Goal: Book appointment/travel/reservation

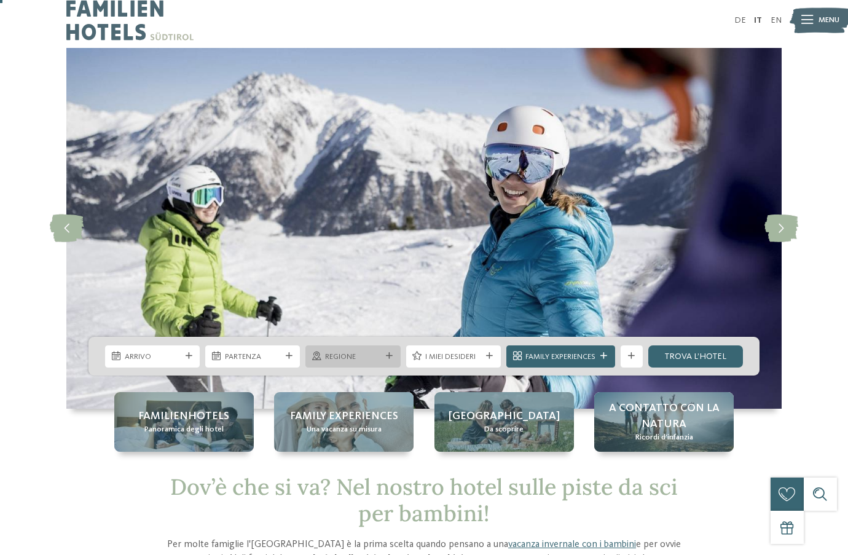
scroll to position [6, 0]
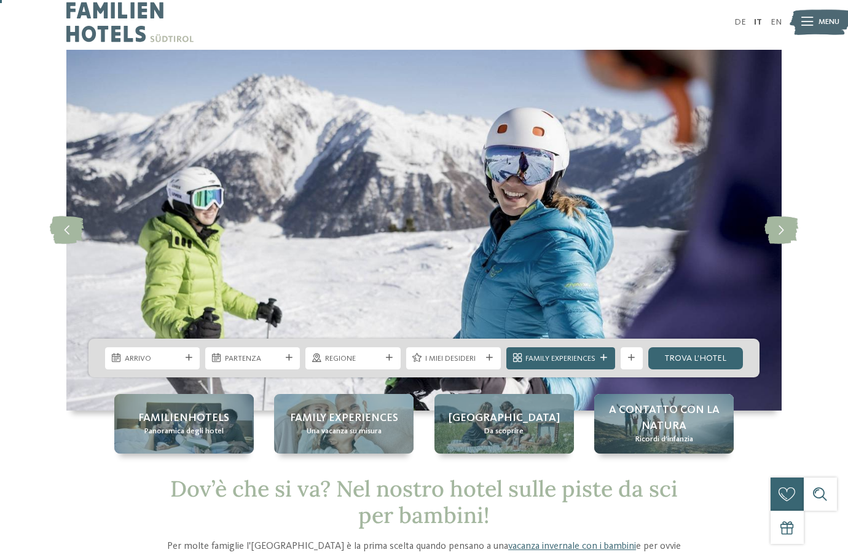
click at [374, 359] on span "Regione" at bounding box center [353, 359] width 56 height 11
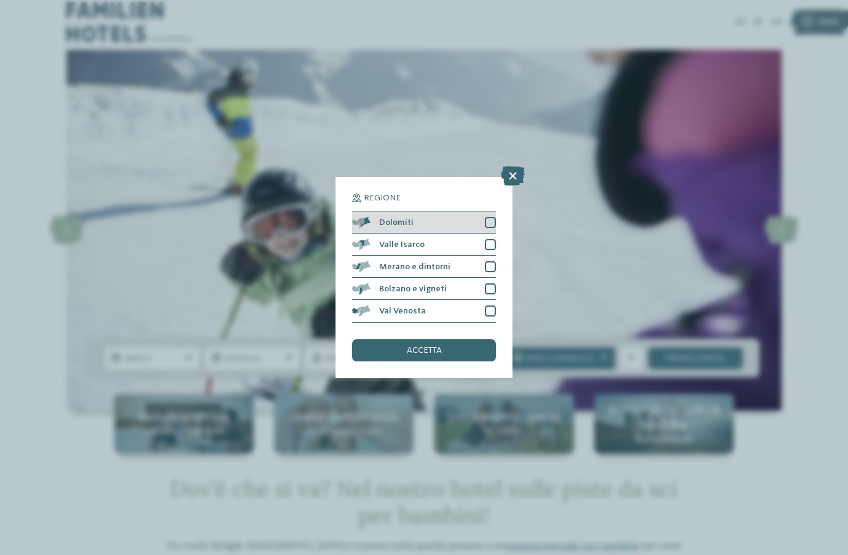
click at [491, 220] on div at bounding box center [490, 222] width 11 height 11
click at [423, 349] on span "accetta" at bounding box center [424, 350] width 35 height 9
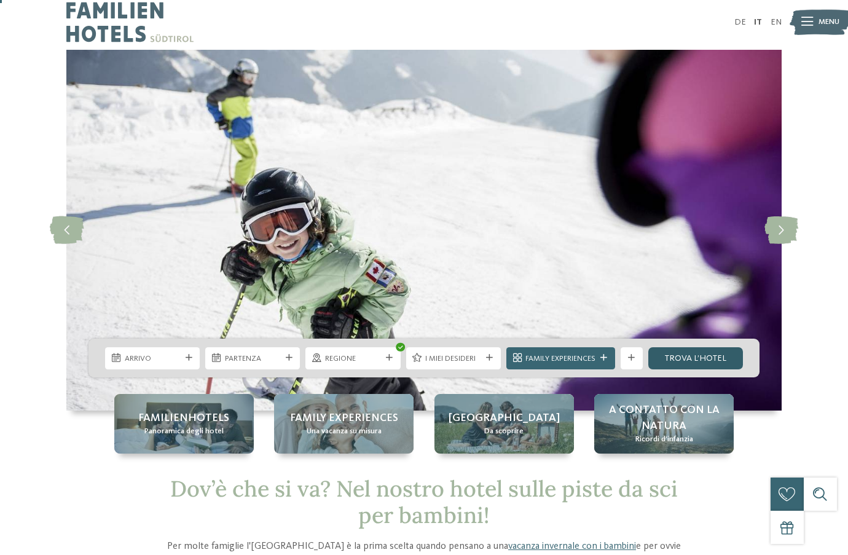
click at [713, 356] on link "trova l’hotel" at bounding box center [696, 358] width 95 height 22
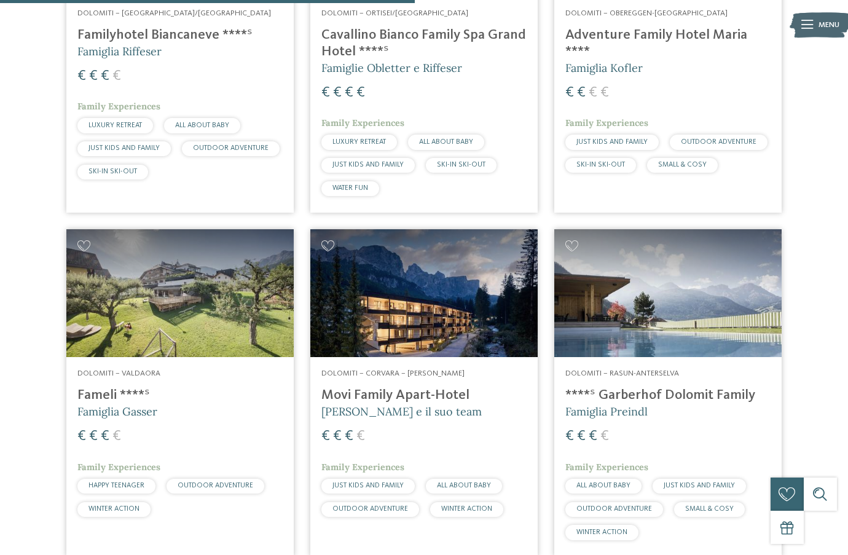
scroll to position [940, 0]
click at [143, 371] on span "Dolomiti – Valdaora" at bounding box center [118, 373] width 83 height 8
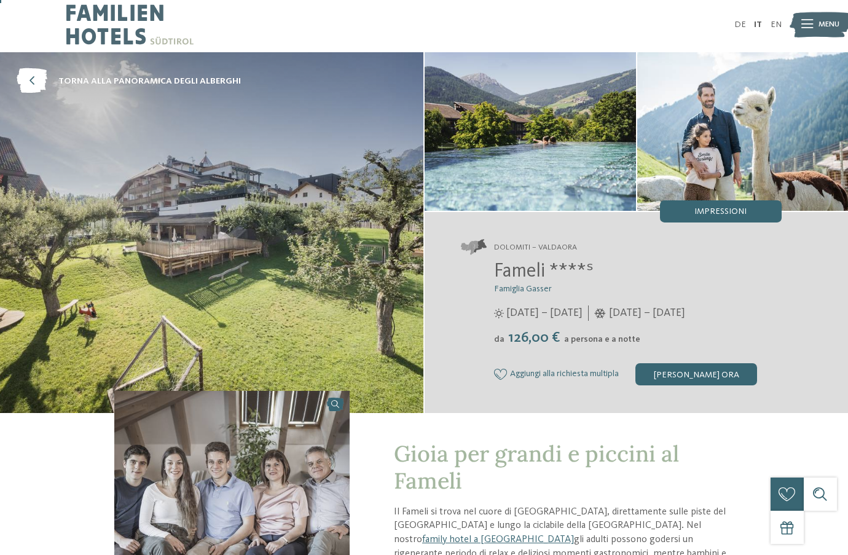
scroll to position [6, 0]
